Goal: Information Seeking & Learning: Compare options

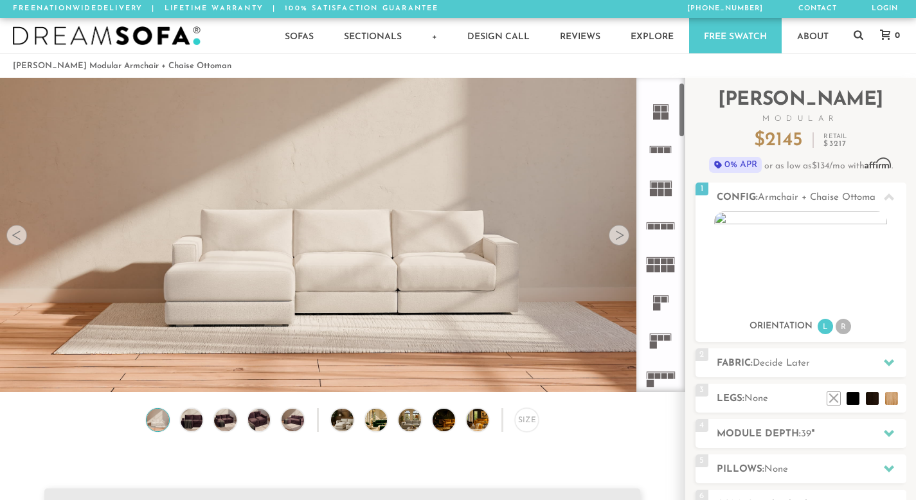
scroll to position [28, 0]
click at [653, 373] on icon at bounding box center [660, 374] width 38 height 38
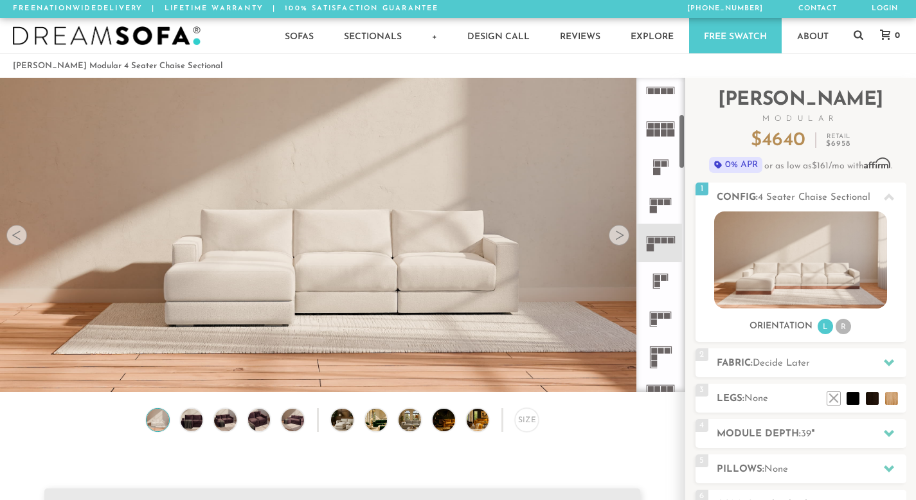
scroll to position [236, 0]
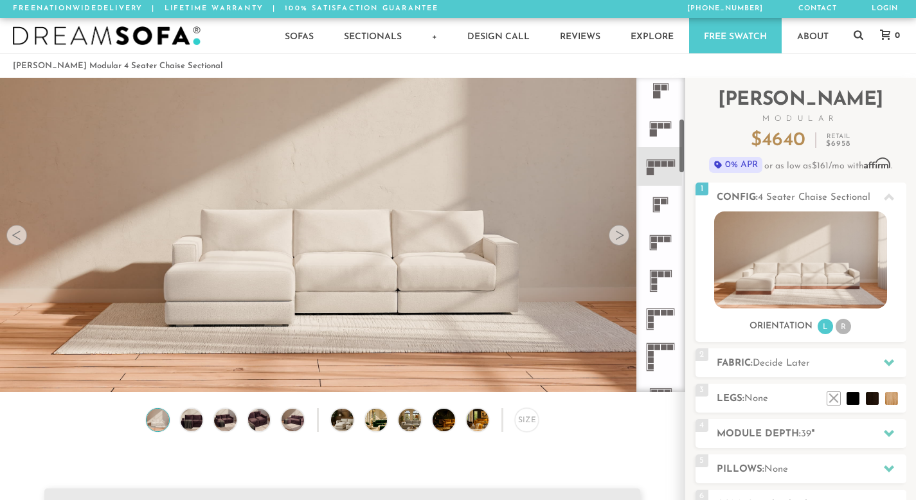
click at [662, 301] on icon at bounding box center [660, 319] width 38 height 38
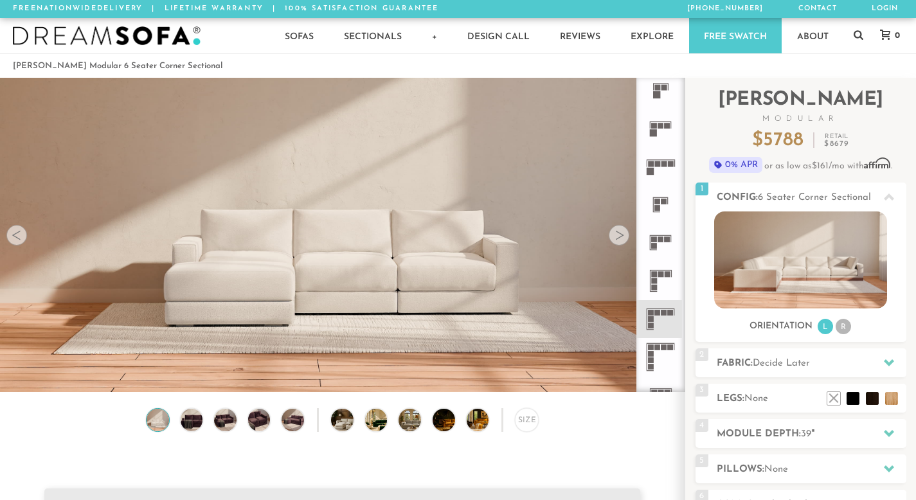
click at [658, 284] on icon at bounding box center [660, 281] width 38 height 38
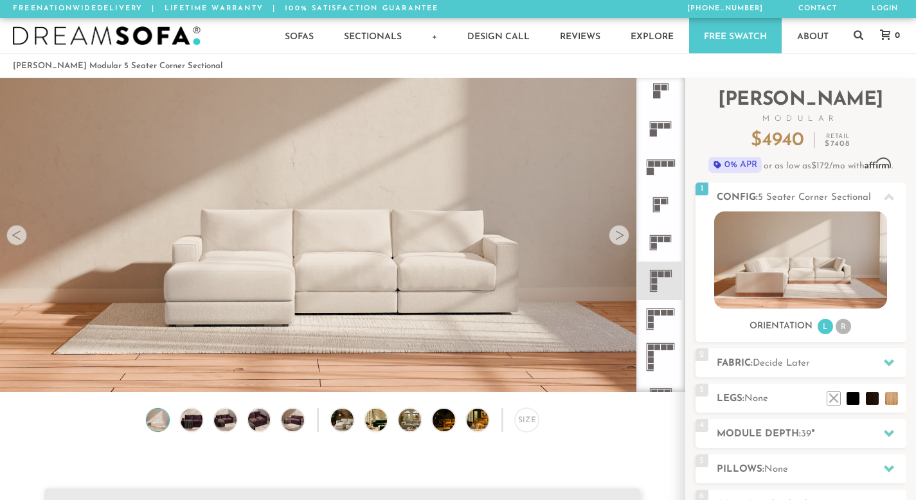
click at [656, 315] on rect at bounding box center [657, 313] width 6 height 6
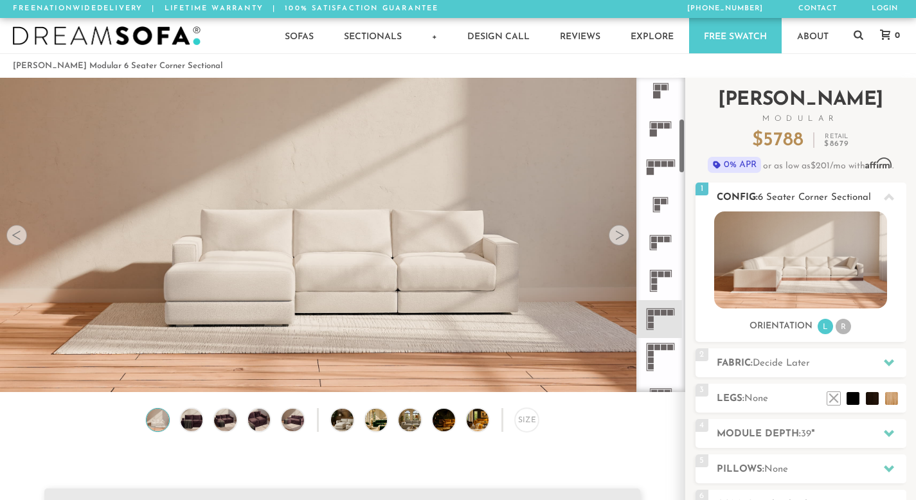
click at [844, 321] on li "R" at bounding box center [842, 326] width 15 height 15
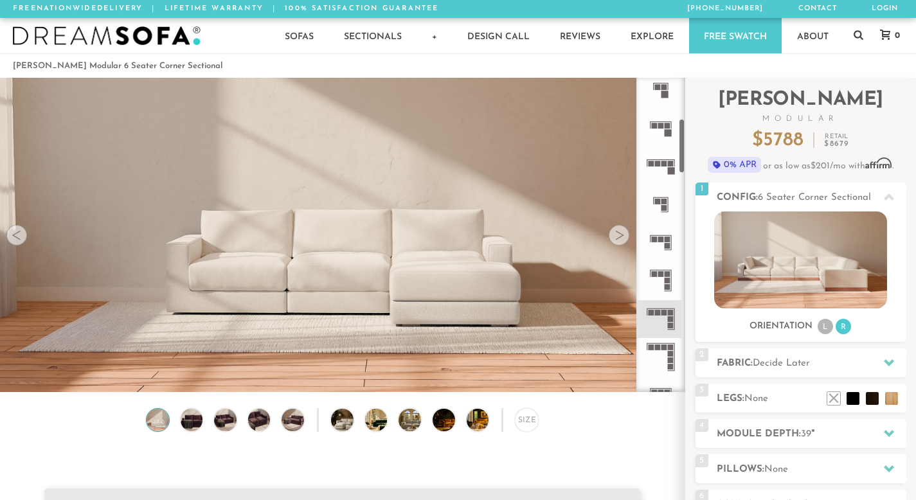
click at [671, 273] on rect at bounding box center [671, 281] width 1 height 21
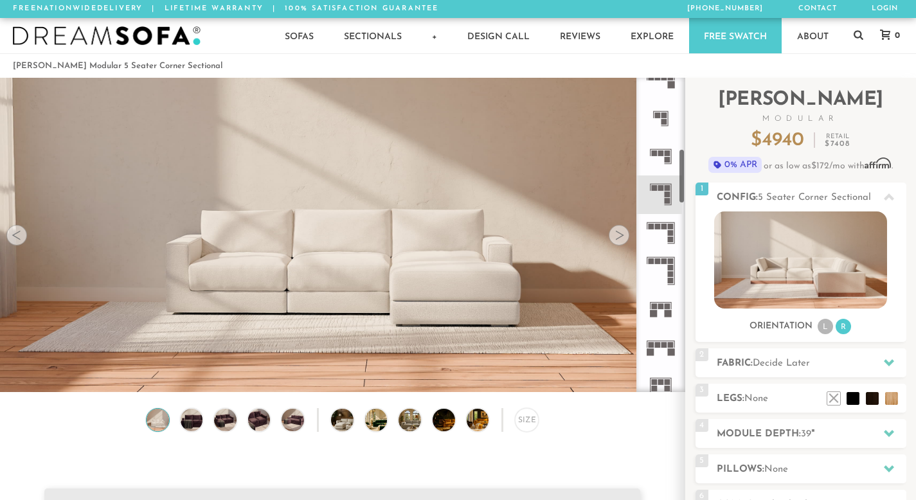
scroll to position [407, 0]
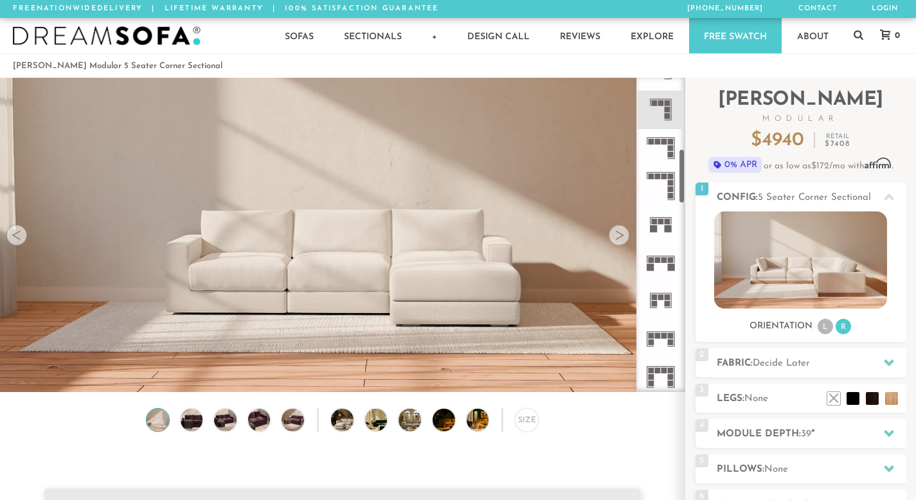
click at [668, 285] on icon at bounding box center [660, 300] width 38 height 38
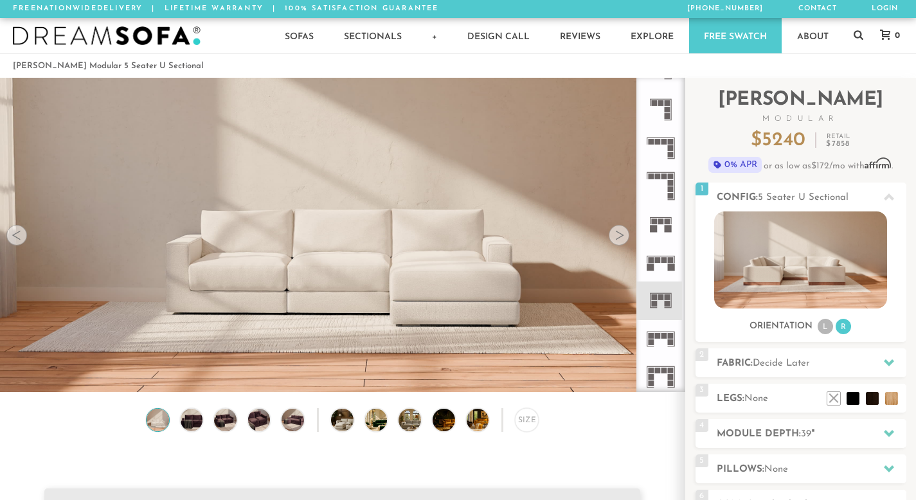
click at [668, 256] on rect at bounding box center [660, 256] width 28 height 1
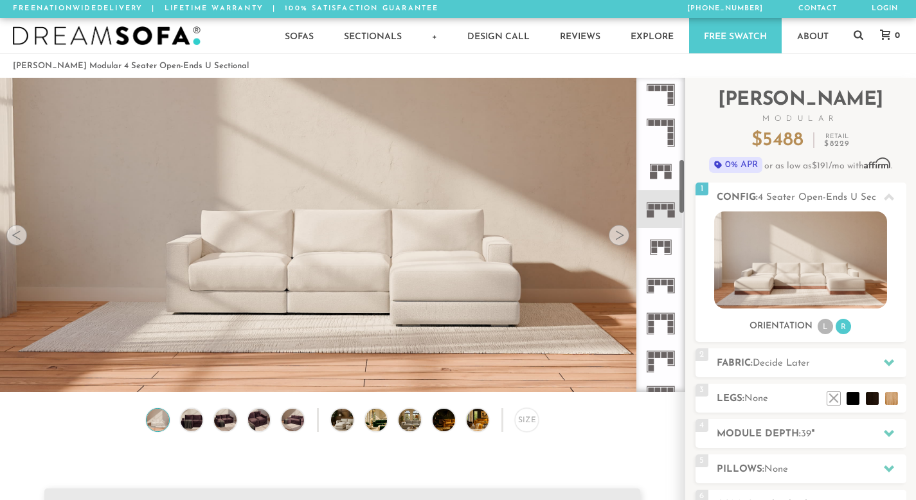
scroll to position [510, 0]
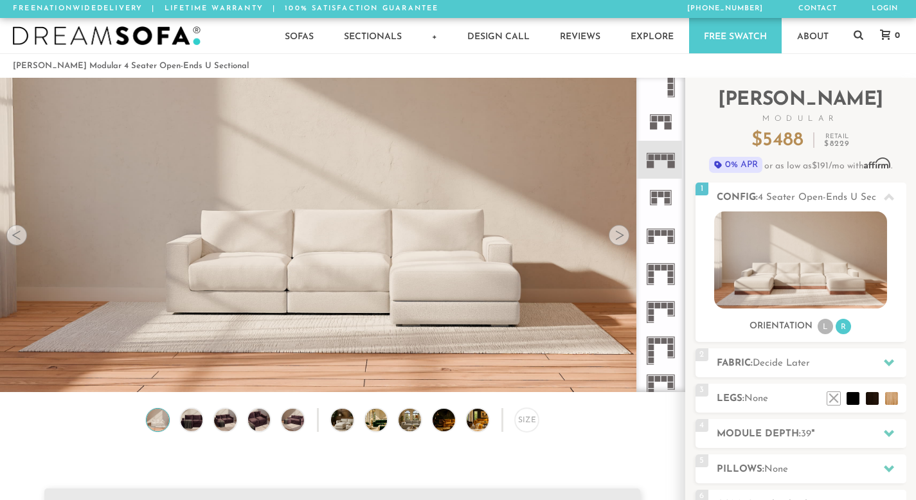
click at [671, 235] on rect at bounding box center [671, 233] width 6 height 6
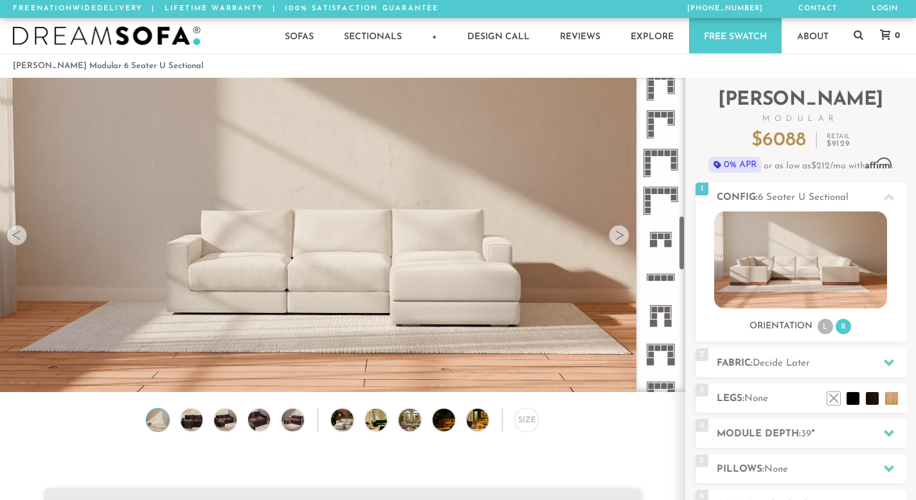
scroll to position [833, 0]
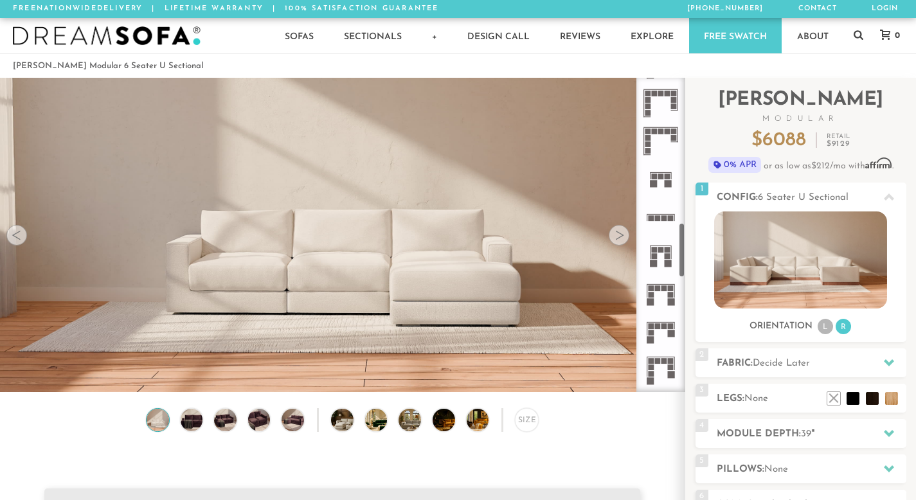
click at [664, 258] on rect at bounding box center [667, 257] width 6 height 6
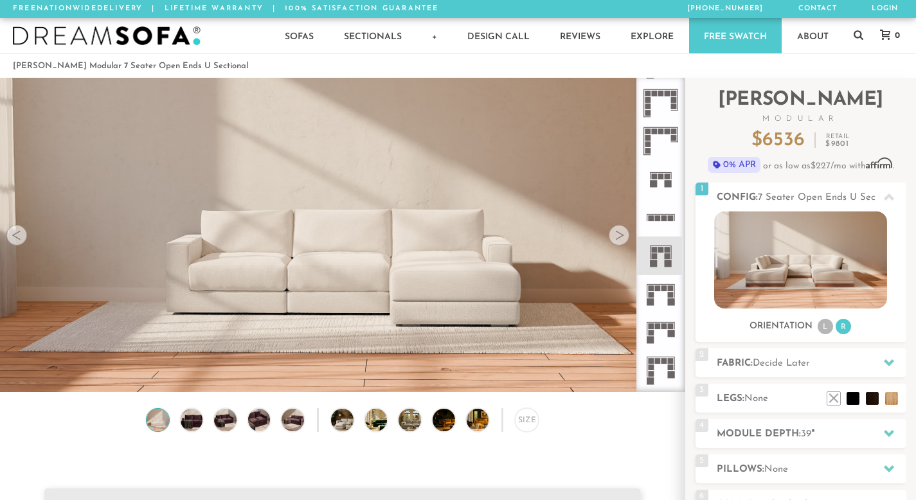
click at [665, 290] on rect at bounding box center [664, 288] width 6 height 6
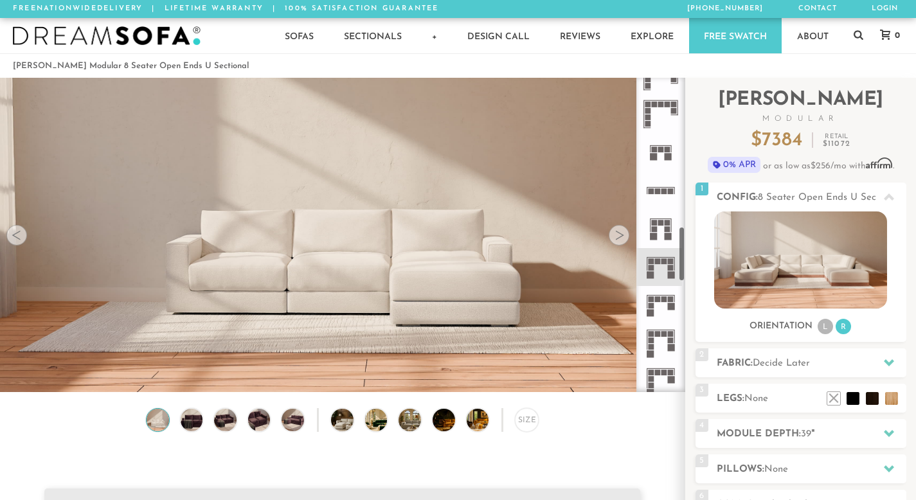
scroll to position [862, 0]
click at [662, 301] on icon at bounding box center [660, 304] width 38 height 38
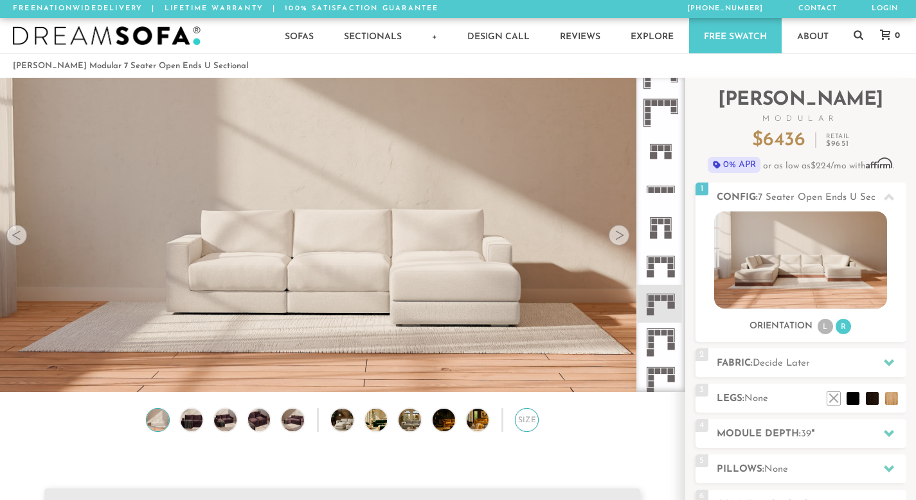
click at [522, 422] on div "Size" at bounding box center [527, 420] width 24 height 24
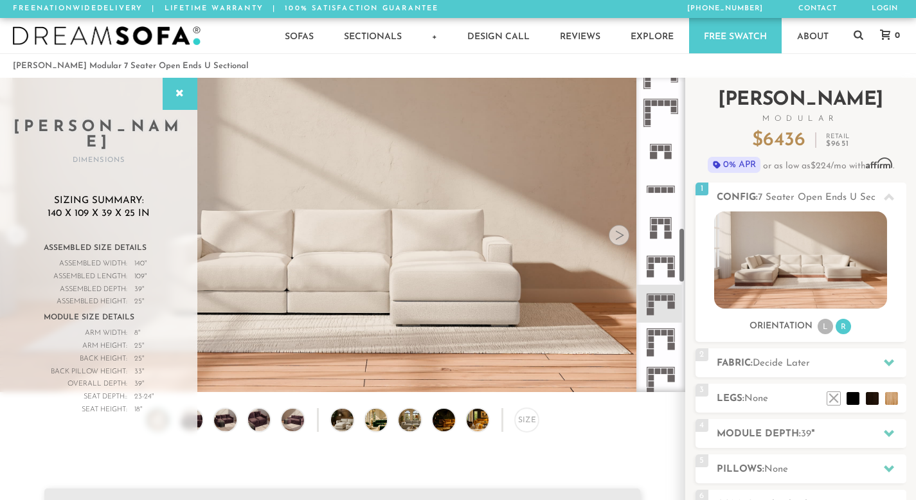
click at [769, 418] on div "Introducing [PERSON_NAME] Modular $ 6436 Retail $ 9651 $ 6436 Retail $ 9651 0% …" at bounding box center [800, 341] width 211 height 527
click at [769, 432] on h2 "Module Depth: 39 "" at bounding box center [811, 434] width 190 height 15
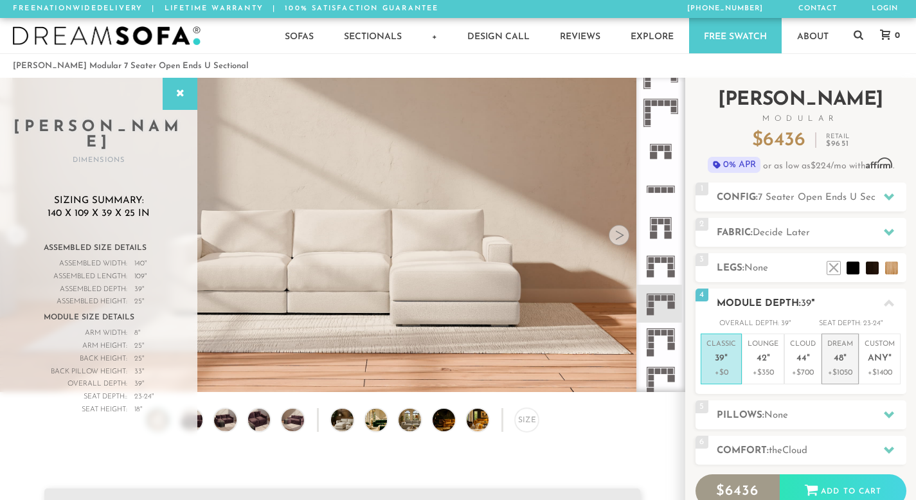
click at [832, 359] on p "Dream 48 "" at bounding box center [840, 353] width 26 height 28
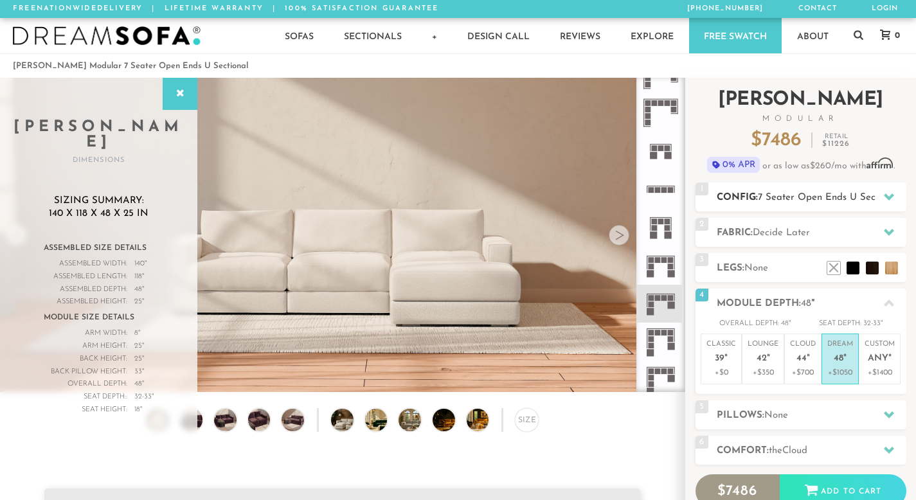
click at [781, 203] on h2 "Config: 7 Seater Open Ends U Sectional" at bounding box center [811, 197] width 190 height 15
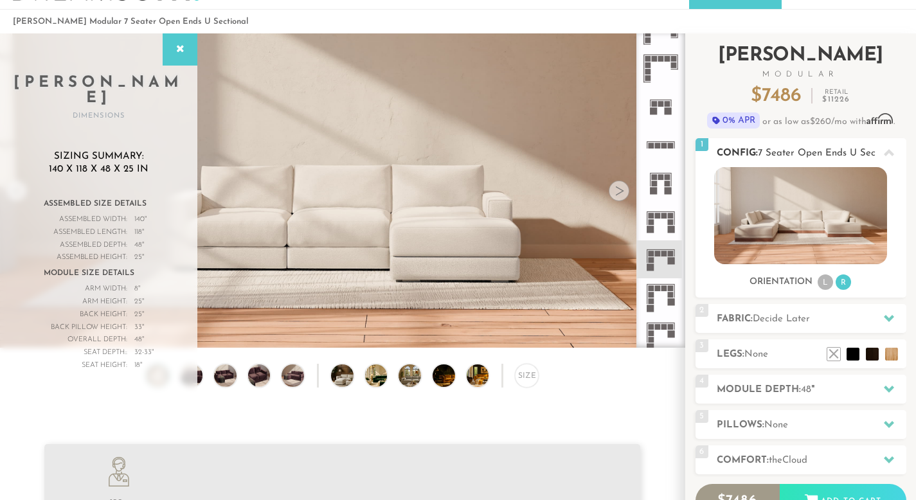
scroll to position [44, 0]
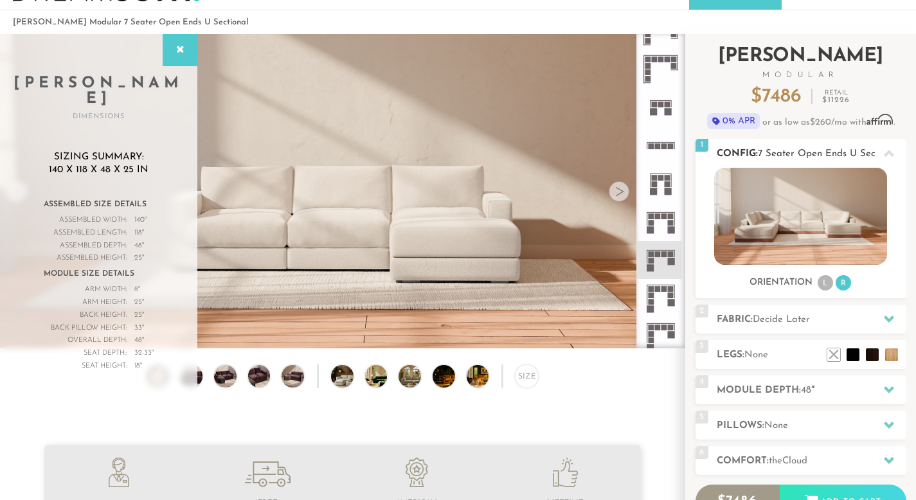
click at [812, 217] on img at bounding box center [800, 216] width 173 height 97
click at [797, 213] on img at bounding box center [800, 216] width 173 height 97
click at [828, 280] on li "L" at bounding box center [824, 282] width 15 height 15
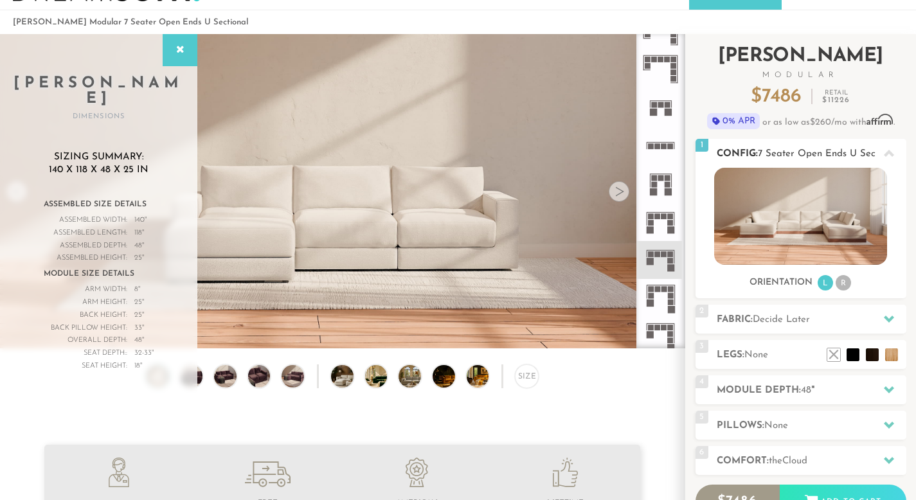
click at [840, 282] on li "R" at bounding box center [842, 282] width 15 height 15
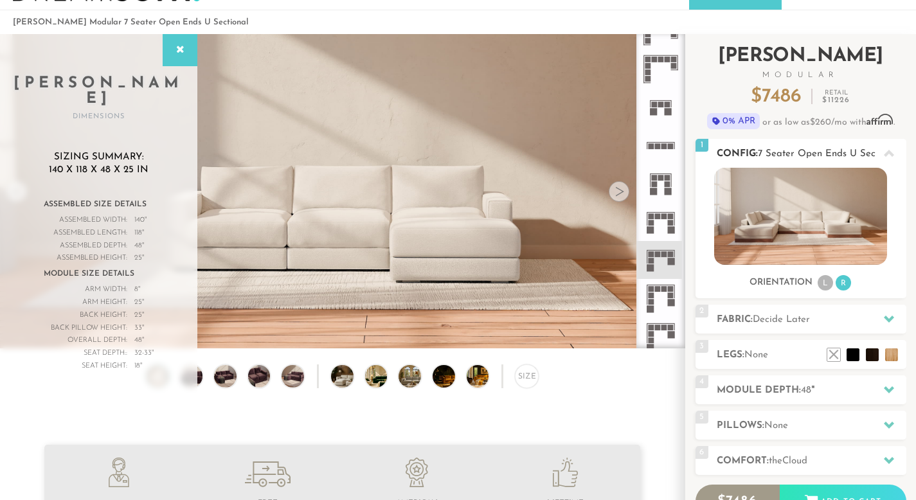
click at [830, 281] on li "L" at bounding box center [824, 282] width 15 height 15
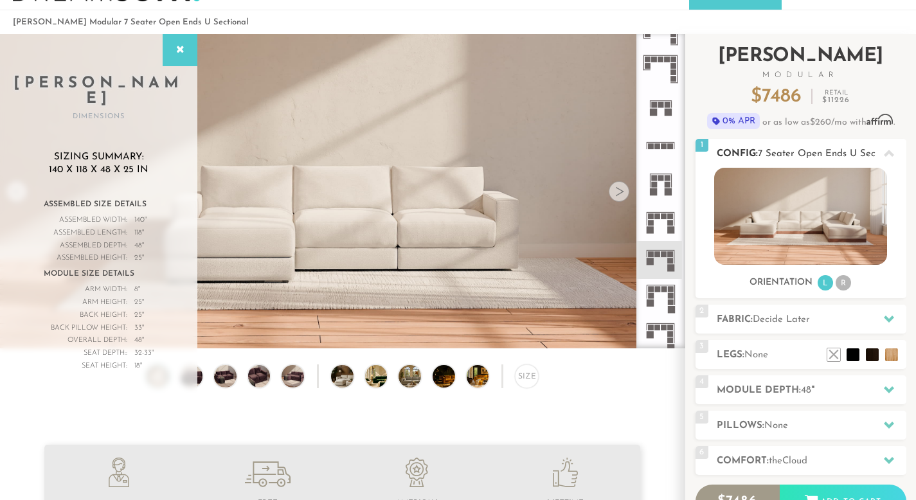
click at [838, 282] on li "R" at bounding box center [842, 282] width 15 height 15
